Goal: Task Accomplishment & Management: Manage account settings

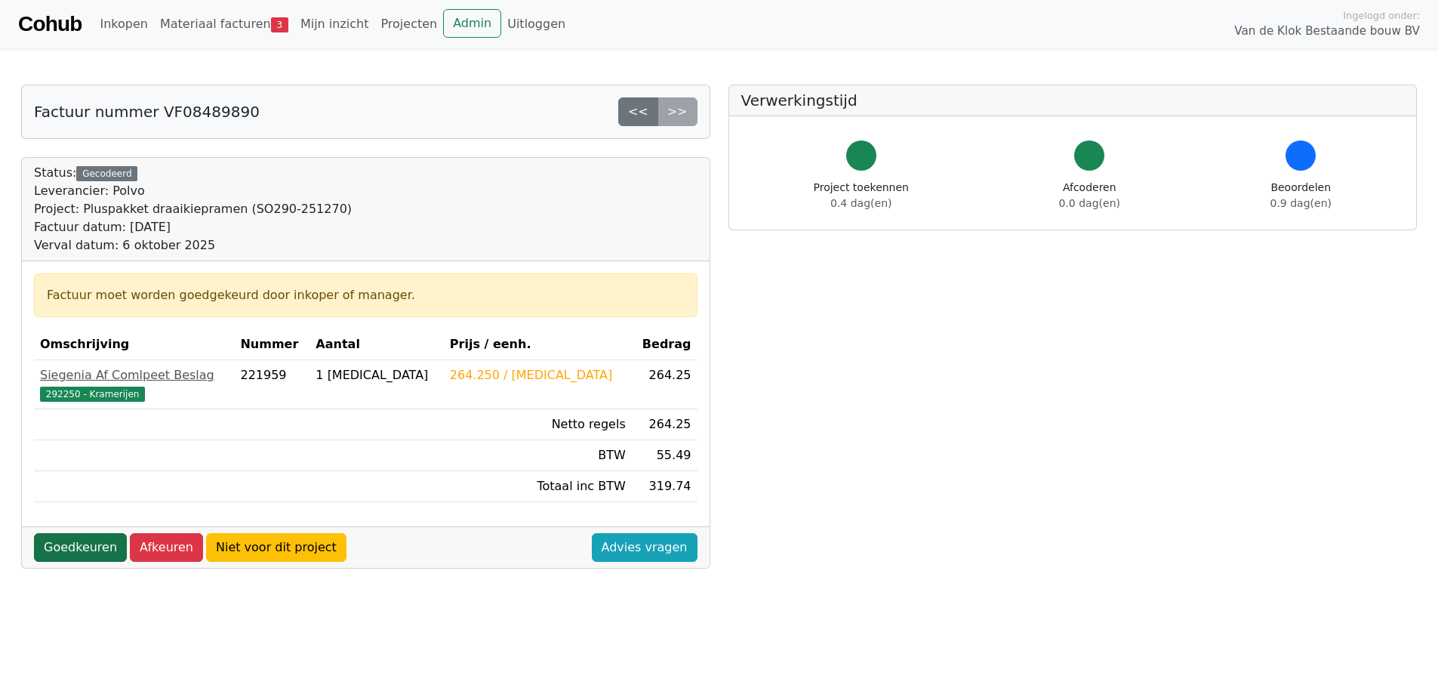
click at [78, 537] on link "Goedkeuren" at bounding box center [80, 547] width 93 height 29
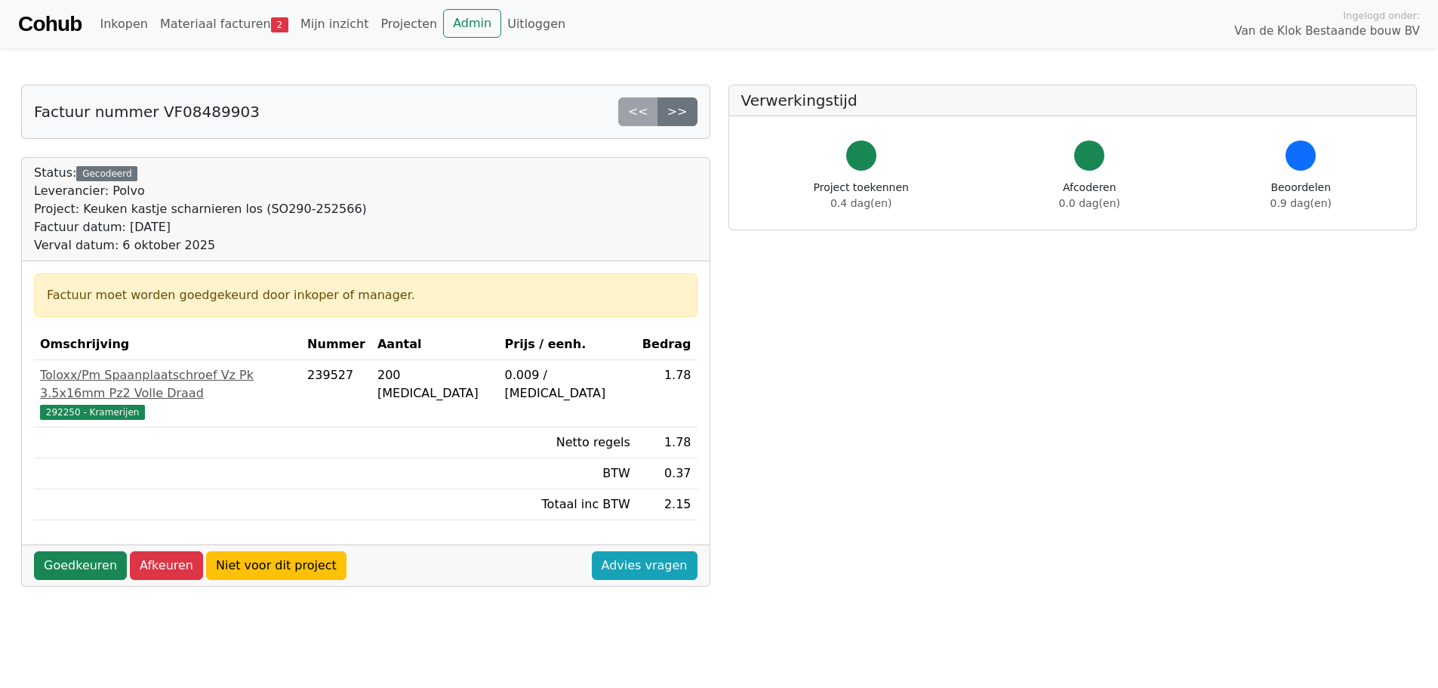
drag, startPoint x: 64, startPoint y: 546, endPoint x: 71, endPoint y: 562, distance: 16.6
click at [64, 551] on link "Goedkeuren" at bounding box center [80, 565] width 93 height 29
click at [57, 551] on link "Goedkeuren" at bounding box center [80, 565] width 93 height 29
